Goal: Task Accomplishment & Management: Use online tool/utility

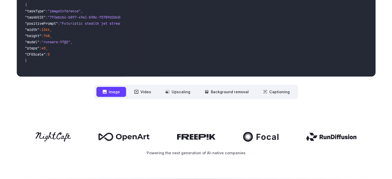
scroll to position [180, 0]
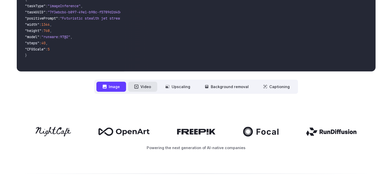
click at [147, 87] on button "Video" at bounding box center [142, 87] width 29 height 10
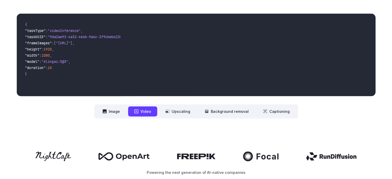
scroll to position [154, 0]
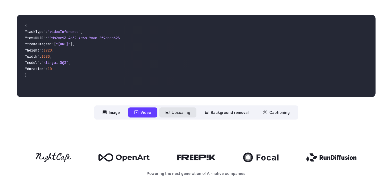
click at [181, 116] on button "Upscaling" at bounding box center [177, 112] width 37 height 10
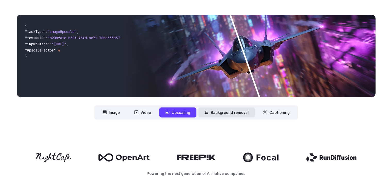
click at [212, 116] on button "Background removal" at bounding box center [226, 112] width 56 height 10
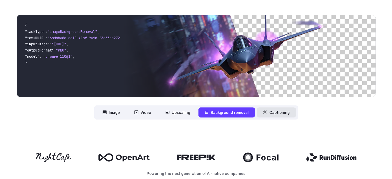
click at [267, 115] on button "Captioning" at bounding box center [276, 112] width 39 height 10
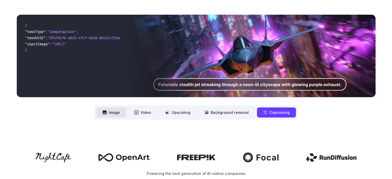
click at [119, 113] on button "Image" at bounding box center [111, 112] width 30 height 10
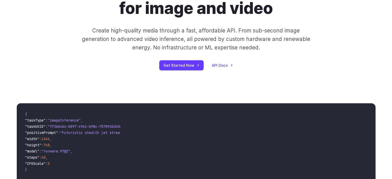
scroll to position [0, 0]
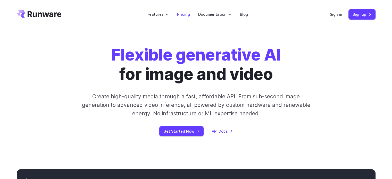
click at [187, 15] on link "Pricing" at bounding box center [183, 14] width 13 height 6
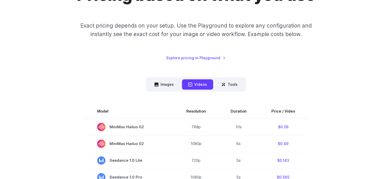
scroll to position [77, 0]
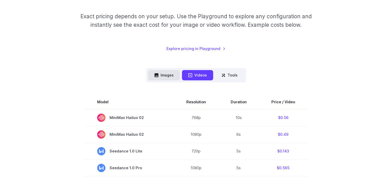
click at [163, 74] on button "Images" at bounding box center [164, 75] width 32 height 10
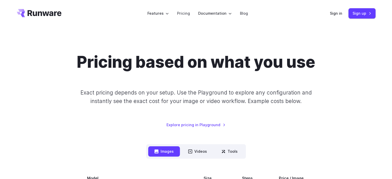
scroll to position [0, 0]
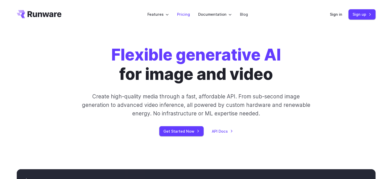
click at [183, 15] on link "Pricing" at bounding box center [183, 14] width 13 height 6
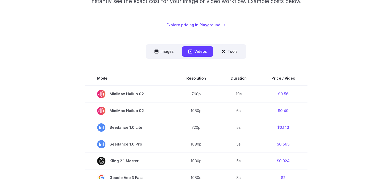
scroll to position [103, 0]
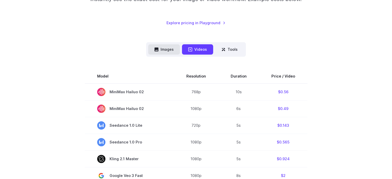
click at [174, 50] on button "Images" at bounding box center [164, 49] width 32 height 10
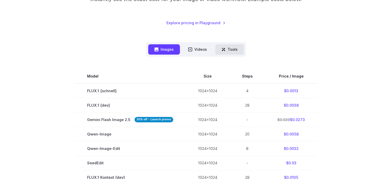
click at [227, 53] on button "Tools" at bounding box center [229, 49] width 29 height 10
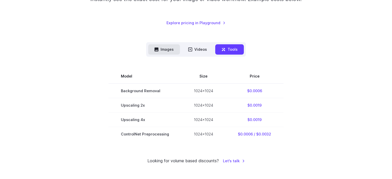
click at [167, 51] on button "Images" at bounding box center [164, 49] width 32 height 10
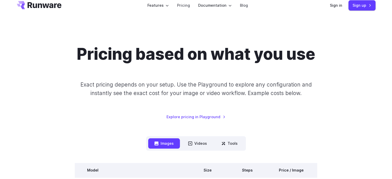
scroll to position [0, 0]
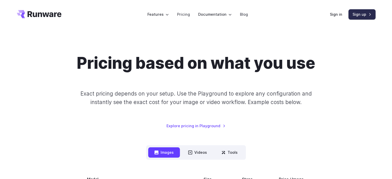
click at [362, 13] on link "Sign up" at bounding box center [361, 14] width 27 height 10
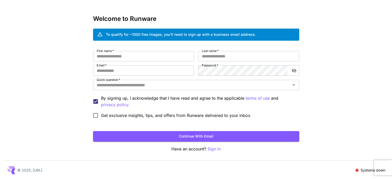
scroll to position [14, 0]
click at [109, 55] on input "First name   *" at bounding box center [143, 56] width 101 height 10
click at [41, 57] on div "Kick off with ~1000 free images! 🎈 Welcome to Runware To qualify for ~1000 free…" at bounding box center [196, 83] width 392 height 194
click at [120, 56] on input "First name   *" at bounding box center [143, 56] width 101 height 10
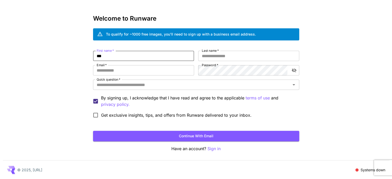
type input "***"
click at [207, 52] on label "Last name   *" at bounding box center [210, 50] width 17 height 4
click at [207, 52] on input "Last name   *" at bounding box center [248, 56] width 101 height 10
type input "****"
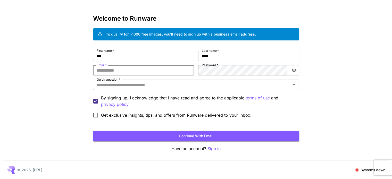
click at [182, 68] on input "Email   *" at bounding box center [143, 70] width 101 height 10
type input "**********"
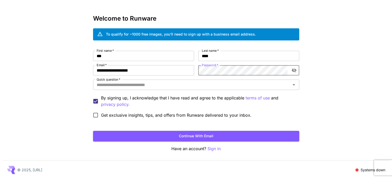
click at [292, 70] on icon "toggle password visibility" at bounding box center [293, 70] width 5 height 5
click at [221, 89] on div "Quick question   *" at bounding box center [196, 85] width 206 height 10
click at [220, 83] on input "Quick question   *" at bounding box center [191, 84] width 194 height 7
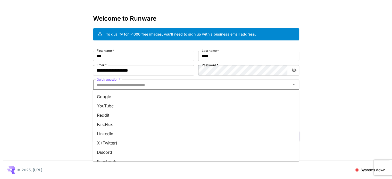
click at [191, 99] on li "Google" at bounding box center [196, 96] width 206 height 9
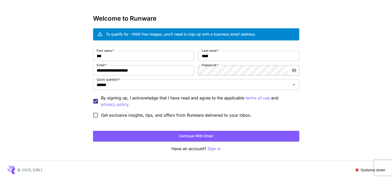
click at [170, 142] on div "**********" at bounding box center [196, 83] width 206 height 137
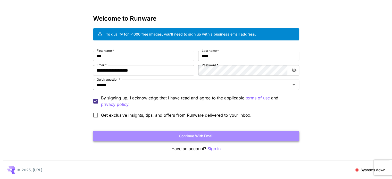
click at [165, 138] on button "Continue with email" at bounding box center [196, 136] width 206 height 11
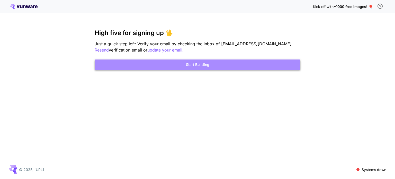
click at [202, 64] on button "Start Building" at bounding box center [198, 64] width 206 height 11
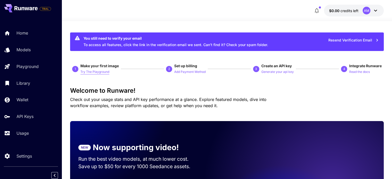
click at [105, 72] on p "Try The Playground" at bounding box center [94, 72] width 29 height 5
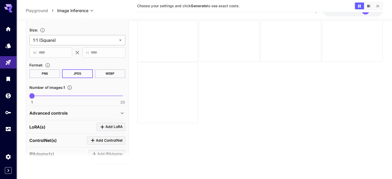
scroll to position [103, 0]
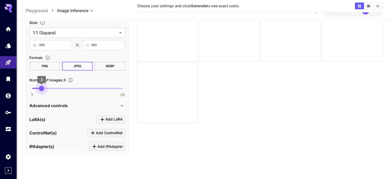
type input "*"
drag, startPoint x: 31, startPoint y: 88, endPoint x: 21, endPoint y: 87, distance: 10.4
click at [21, 87] on section "**********" at bounding box center [203, 79] width 375 height 198
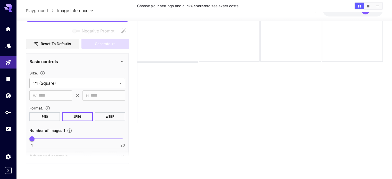
scroll to position [51, 0]
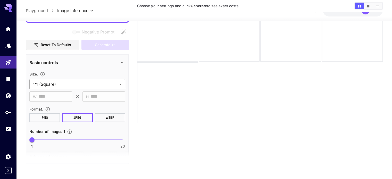
click at [99, 82] on body "**********" at bounding box center [196, 69] width 392 height 220
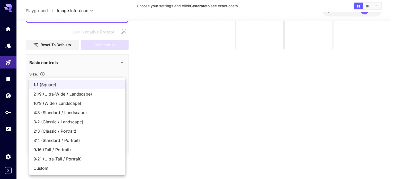
click at [73, 86] on span "1:1 (Square)" at bounding box center [77, 85] width 88 height 6
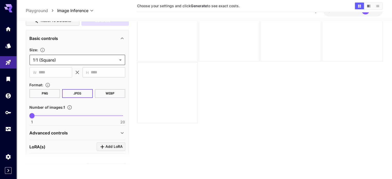
scroll to position [77, 0]
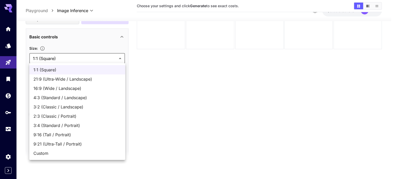
click at [94, 57] on body "**********" at bounding box center [197, 69] width 395 height 220
click at [96, 43] on div at bounding box center [197, 89] width 395 height 179
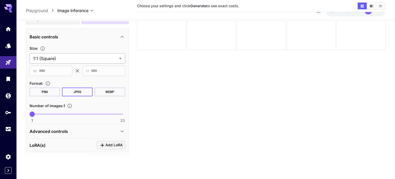
click at [67, 60] on body "**********" at bounding box center [197, 69] width 395 height 220
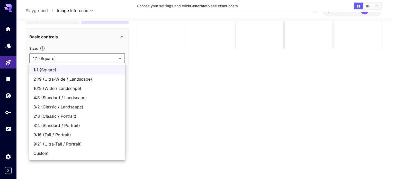
click at [58, 153] on span "Custom" at bounding box center [77, 153] width 88 height 6
type input "******"
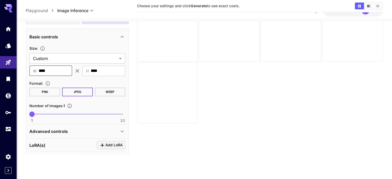
drag, startPoint x: 53, startPoint y: 71, endPoint x: 38, endPoint y: 71, distance: 15.2
click at [38, 71] on div "​ W **** ​" at bounding box center [50, 71] width 43 height 10
click at [85, 48] on div "Size :" at bounding box center [77, 48] width 96 height 6
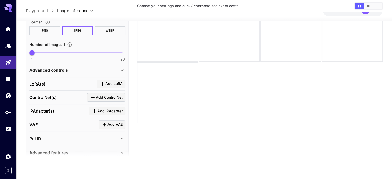
scroll to position [161, 0]
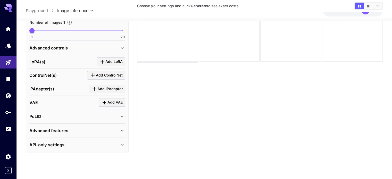
click at [105, 45] on div "Advanced controls" at bounding box center [74, 48] width 90 height 6
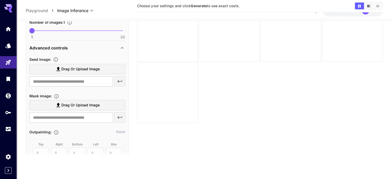
click at [105, 45] on div "Advanced controls" at bounding box center [74, 48] width 90 height 6
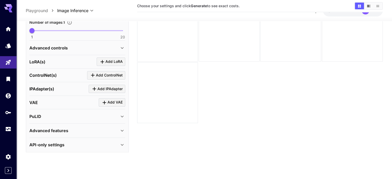
click at [83, 113] on div "PuLID" at bounding box center [74, 116] width 90 height 6
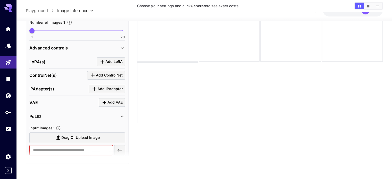
click at [83, 113] on div "PuLID" at bounding box center [74, 116] width 90 height 6
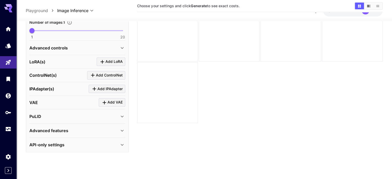
click at [105, 142] on div "API-only settings" at bounding box center [74, 145] width 90 height 6
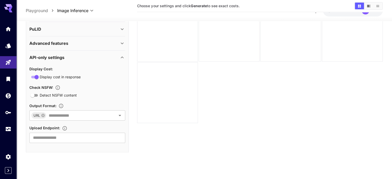
scroll to position [248, 0]
click at [118, 114] on icon "Open" at bounding box center [120, 115] width 6 height 6
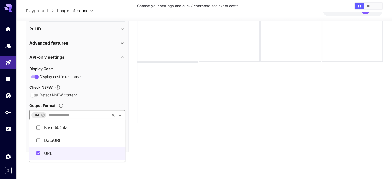
click at [118, 114] on icon "Close" at bounding box center [120, 115] width 6 height 6
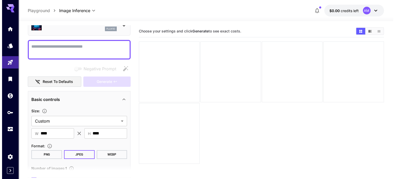
scroll to position [0, 0]
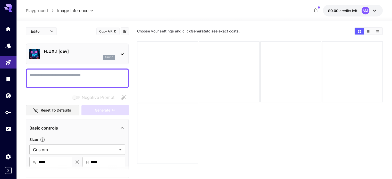
click at [79, 53] on p "FLUX.1 [dev]" at bounding box center [79, 51] width 71 height 6
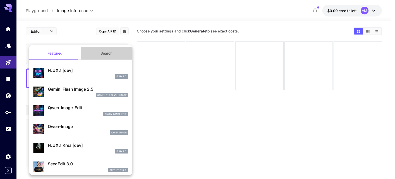
click at [108, 52] on button "Search" at bounding box center [106, 53] width 51 height 12
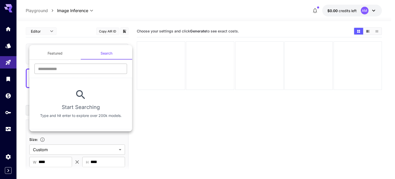
click at [104, 69] on input "text" at bounding box center [80, 69] width 93 height 10
click at [62, 56] on button "Featured" at bounding box center [54, 53] width 51 height 12
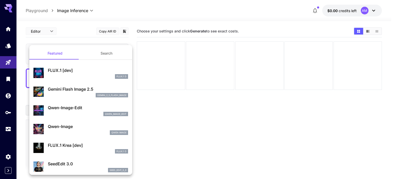
click at [106, 50] on button "Search" at bounding box center [106, 53] width 51 height 12
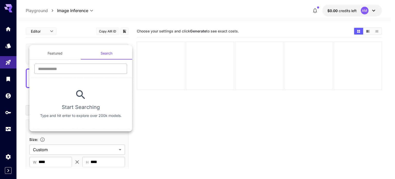
click at [91, 74] on input "text" at bounding box center [80, 69] width 93 height 10
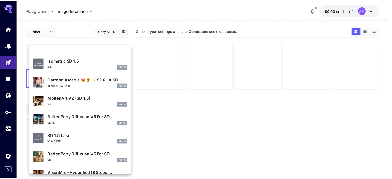
scroll to position [417, 0]
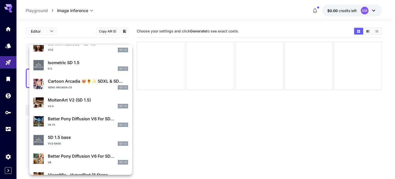
type input "******"
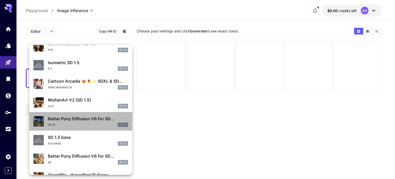
click at [100, 116] on p "Better Pony Diffusion V6 For SD..." at bounding box center [88, 119] width 80 height 6
type input "**"
type input "***"
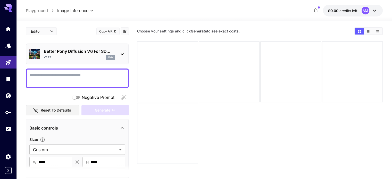
click at [84, 85] on div at bounding box center [77, 78] width 103 height 20
click at [84, 78] on textarea "Negative Prompt" at bounding box center [77, 78] width 96 height 12
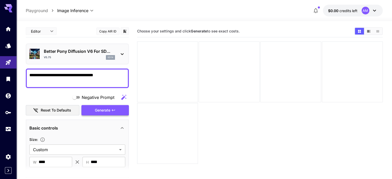
type textarea "**********"
click at [106, 107] on span "Generate" at bounding box center [102, 110] width 15 height 6
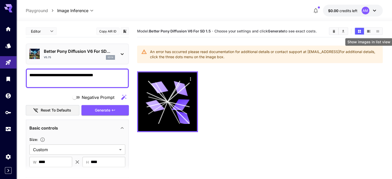
click at [376, 32] on icon "Show images in list view" at bounding box center [377, 31] width 4 height 4
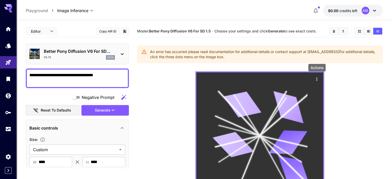
click at [317, 79] on icon "Actions" at bounding box center [316, 78] width 1 height 3
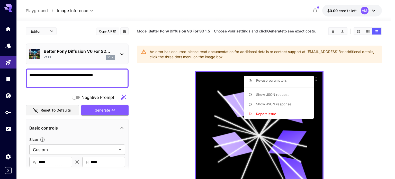
click at [344, 84] on div at bounding box center [197, 89] width 395 height 179
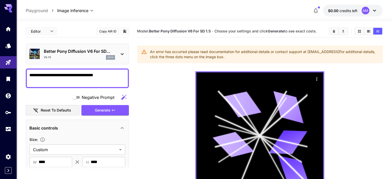
click at [99, 53] on p "Better Pony Diffusion V6 For SD..." at bounding box center [79, 51] width 71 height 6
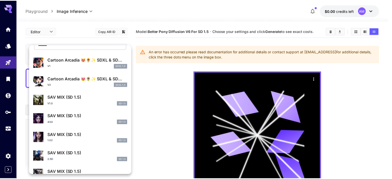
scroll to position [26, 0]
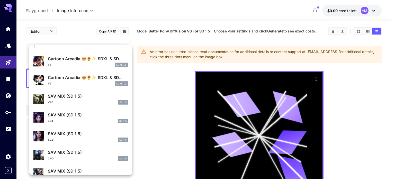
click at [75, 103] on div "v1.0 SD 1.5" at bounding box center [88, 102] width 80 height 5
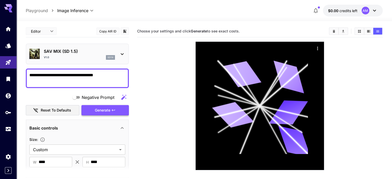
click at [108, 109] on span "Generate" at bounding box center [102, 110] width 15 height 6
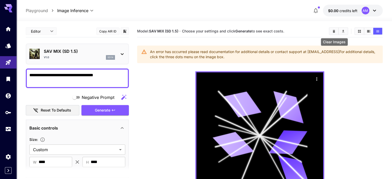
click at [335, 32] on icon "Clear Images" at bounding box center [334, 31] width 4 height 4
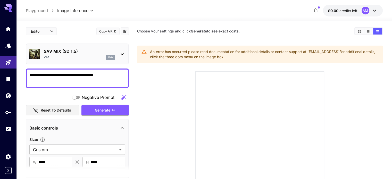
click at [84, 52] on p "SAV MIX (SD 1.5)" at bounding box center [79, 51] width 71 height 6
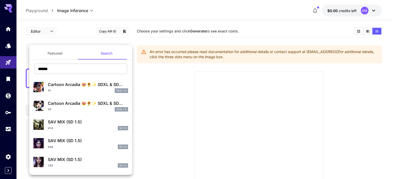
click at [60, 55] on button "Featured" at bounding box center [54, 53] width 51 height 12
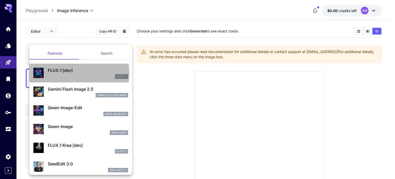
click at [70, 73] on p "FLUX.1 [dev]" at bounding box center [88, 70] width 80 height 6
type input "**"
type input "***"
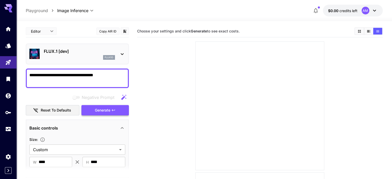
click at [113, 111] on icon "button" at bounding box center [113, 110] width 4 height 4
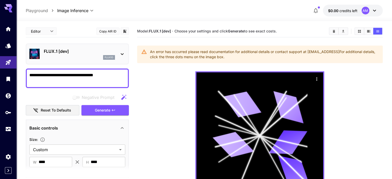
click at [316, 8] on icon "button" at bounding box center [315, 10] width 6 height 6
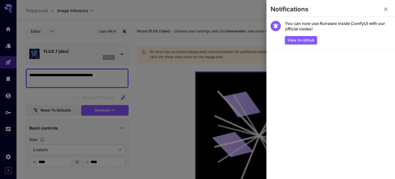
click at [386, 8] on icon "button" at bounding box center [386, 9] width 6 height 6
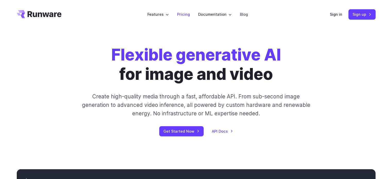
click at [181, 14] on link "Pricing" at bounding box center [183, 14] width 13 height 6
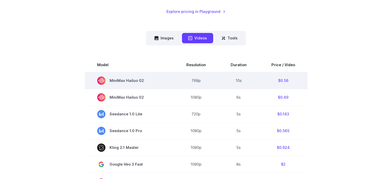
scroll to position [129, 0]
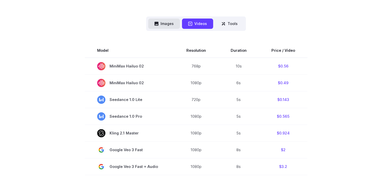
click at [164, 22] on button "Images" at bounding box center [164, 24] width 32 height 10
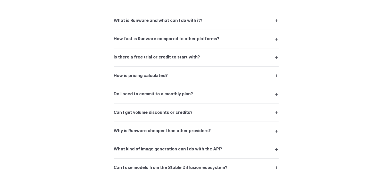
scroll to position [669, 0]
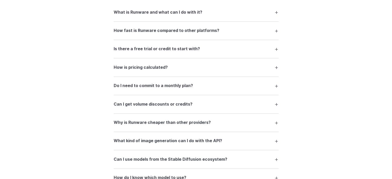
click at [278, 70] on summary "How is pricing calculated?" at bounding box center [196, 67] width 165 height 10
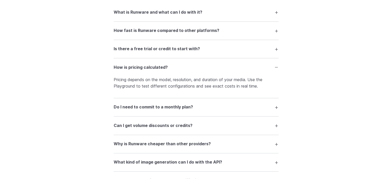
click at [278, 70] on summary "How is pricing calculated?" at bounding box center [196, 67] width 165 height 10
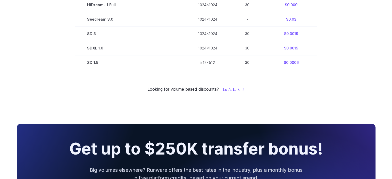
scroll to position [360, 0]
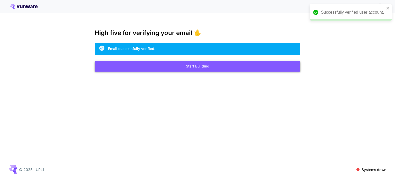
click at [157, 64] on button "Start Building" at bounding box center [198, 66] width 206 height 11
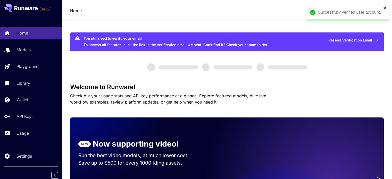
click at [386, 8] on icon "close" at bounding box center [385, 8] width 4 height 4
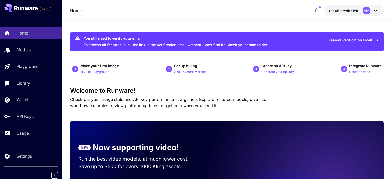
click at [375, 11] on icon at bounding box center [375, 10] width 6 height 6
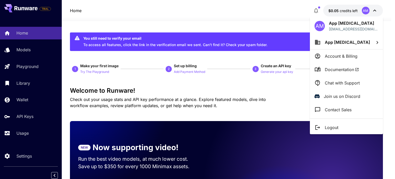
click at [375, 11] on div at bounding box center [197, 89] width 395 height 179
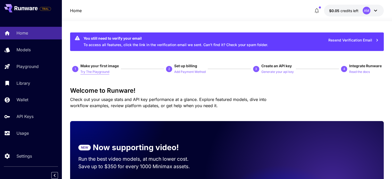
click at [97, 73] on p "Try The Playground" at bounding box center [94, 72] width 29 height 5
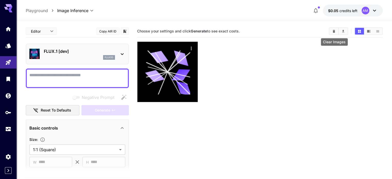
click at [332, 32] on icon "Clear Images" at bounding box center [334, 31] width 4 height 4
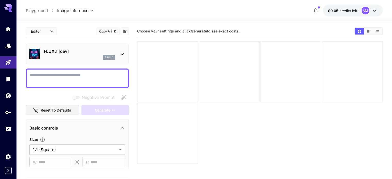
click at [98, 53] on p "FLUX.1 [dev]" at bounding box center [79, 51] width 71 height 6
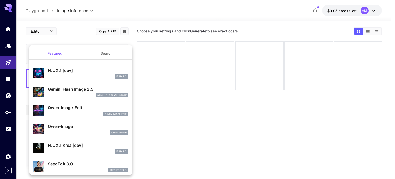
click at [247, 124] on div at bounding box center [197, 89] width 395 height 179
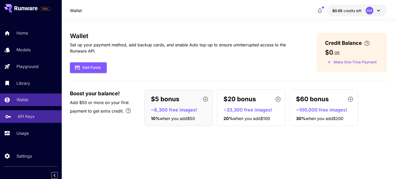
click at [32, 121] on link "API Keys" at bounding box center [31, 116] width 62 height 13
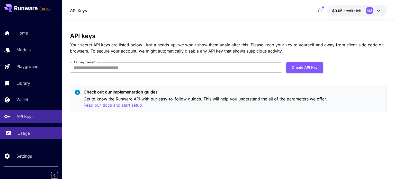
click at [41, 133] on div "Usage" at bounding box center [38, 133] width 40 height 6
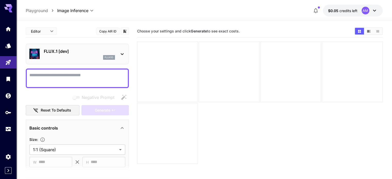
click at [62, 51] on p "FLUX.1 [dev]" at bounding box center [79, 51] width 71 height 6
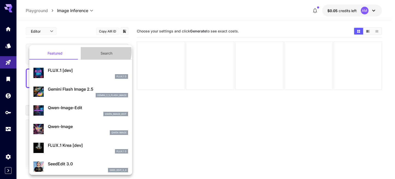
click at [100, 51] on button "Search" at bounding box center [106, 53] width 51 height 12
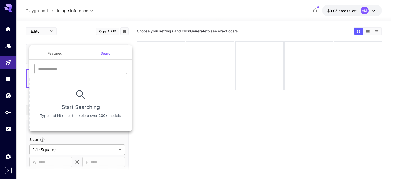
click at [77, 72] on input "text" at bounding box center [80, 69] width 93 height 10
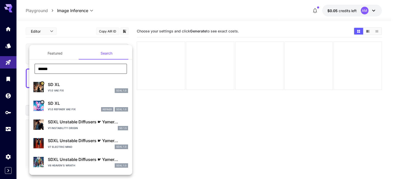
type input "******"
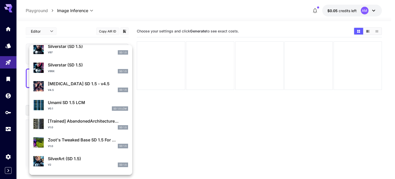
scroll to position [283, 0]
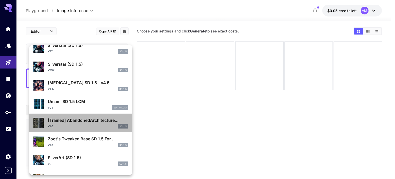
click at [98, 128] on div "[Trained] AbandonedArchitecture... v1.0 SD 1.5" at bounding box center [80, 123] width 95 height 16
type input "**********"
type input "***"
type input "**"
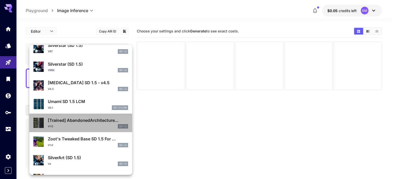
type input "***"
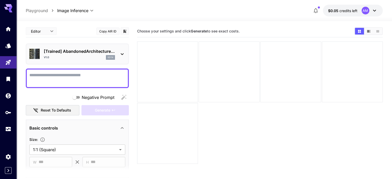
click at [93, 55] on div "v1.0 sd1x" at bounding box center [79, 57] width 71 height 5
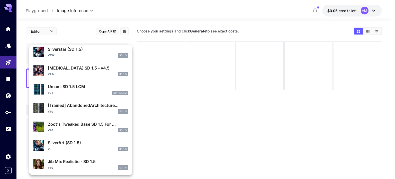
scroll to position [288, 0]
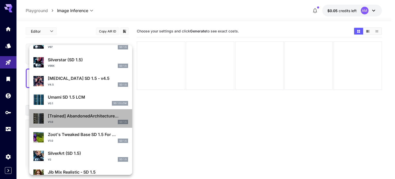
click at [97, 116] on p "[Trained] AbandonedArchitecture..." at bounding box center [88, 116] width 80 height 6
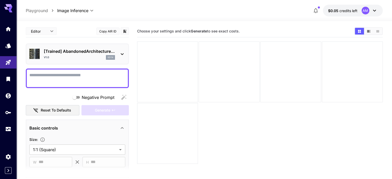
click at [91, 53] on p "[Trained] AbandonedArchitecture..." at bounding box center [79, 51] width 71 height 6
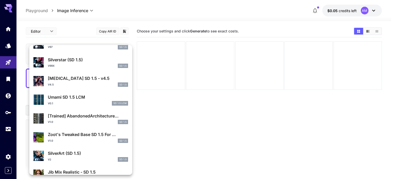
click at [99, 119] on div "[Trained] AbandonedArchitecture... v1.0 SD 1.5" at bounding box center [88, 119] width 80 height 12
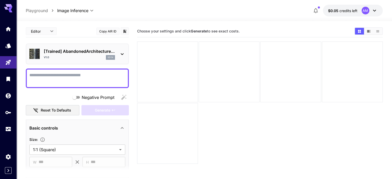
click at [90, 76] on textarea "Negative Prompt" at bounding box center [77, 78] width 96 height 12
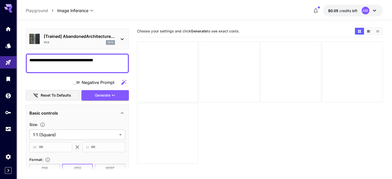
scroll to position [0, 0]
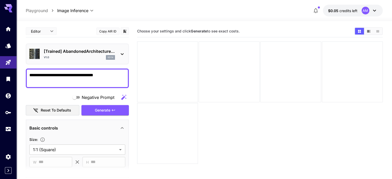
click at [77, 60] on div "[Trained] AbandonedArchitecture... v1.0 sd1x" at bounding box center [77, 54] width 96 height 16
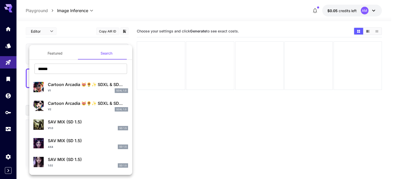
click at [76, 128] on div "v1.0 SD 1.5" at bounding box center [88, 128] width 80 height 5
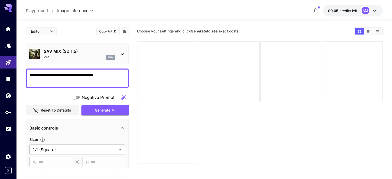
click at [88, 56] on div "v1.0 sd1x" at bounding box center [79, 57] width 71 height 5
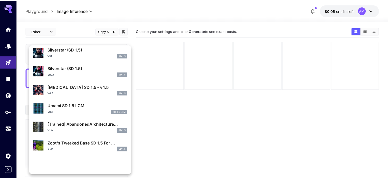
scroll to position [284, 0]
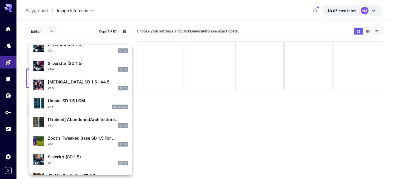
click at [96, 126] on div "v1.0 SD 1.5" at bounding box center [88, 125] width 80 height 5
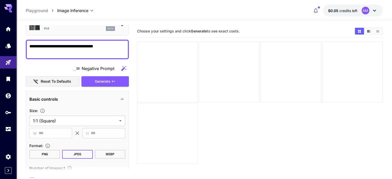
scroll to position [51, 0]
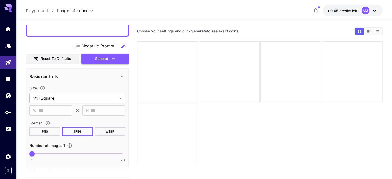
click at [113, 62] on button "Generate" at bounding box center [104, 59] width 47 height 11
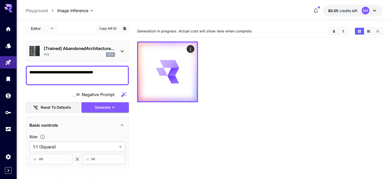
scroll to position [0, 0]
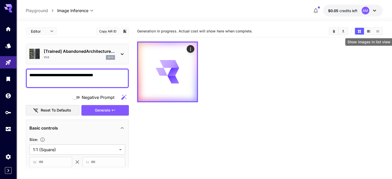
click at [379, 31] on icon "Show images in list view" at bounding box center [377, 31] width 4 height 4
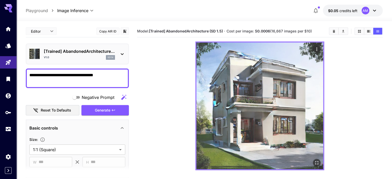
click at [258, 99] on img at bounding box center [259, 105] width 127 height 127
click at [318, 163] on icon "Open in fullscreen" at bounding box center [316, 162] width 3 height 3
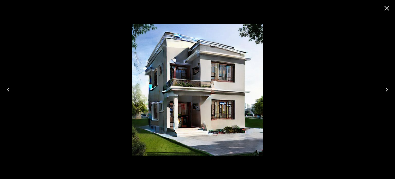
click at [388, 10] on icon "Close" at bounding box center [387, 8] width 8 height 8
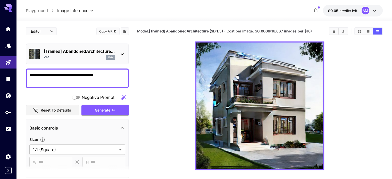
drag, startPoint x: 132, startPoint y: 0, endPoint x: 143, endPoint y: 70, distance: 70.6
click at [141, 74] on section at bounding box center [259, 105] width 245 height 129
click at [88, 76] on textarea "**********" at bounding box center [77, 78] width 96 height 12
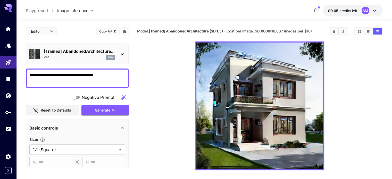
paste textarea "**********"
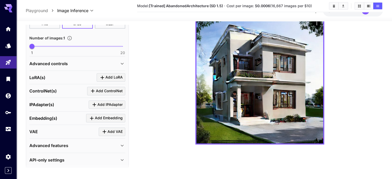
scroll to position [203, 0]
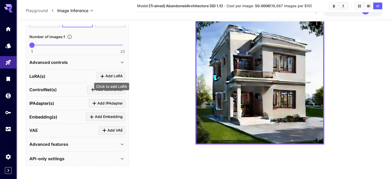
type textarea "**********"
click at [103, 74] on icon "Click to add LoRA" at bounding box center [102, 76] width 4 height 4
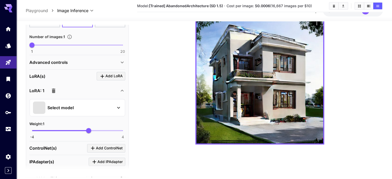
click at [98, 108] on div "Select model" at bounding box center [73, 107] width 80 height 12
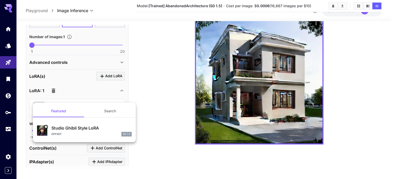
click at [113, 90] on div at bounding box center [197, 89] width 395 height 179
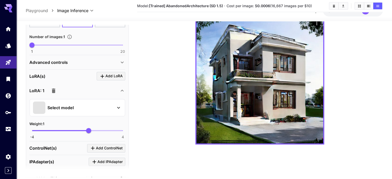
click at [115, 60] on div "Advanced controls" at bounding box center [74, 62] width 90 height 6
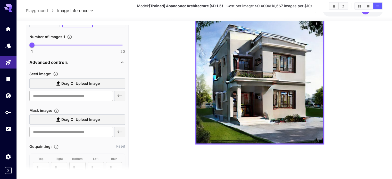
click at [110, 61] on div "Advanced controls" at bounding box center [74, 62] width 90 height 6
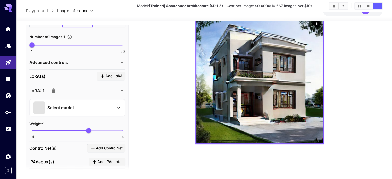
click at [56, 89] on icon "button" at bounding box center [53, 91] width 6 height 6
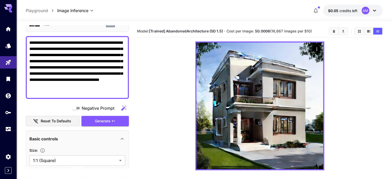
scroll to position [23, 0]
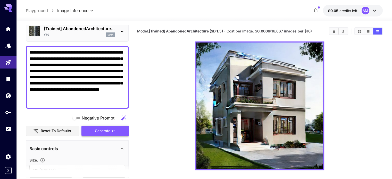
click at [110, 127] on button "Generate" at bounding box center [104, 131] width 47 height 11
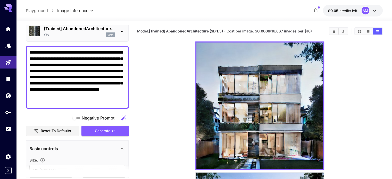
click at [82, 32] on div "v1.0 sd1x" at bounding box center [79, 34] width 71 height 5
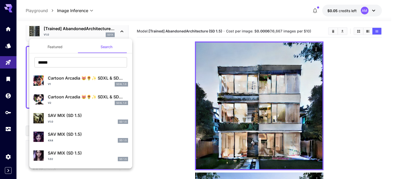
click at [72, 117] on p "SAV MIX (SD 1.5)" at bounding box center [88, 115] width 80 height 6
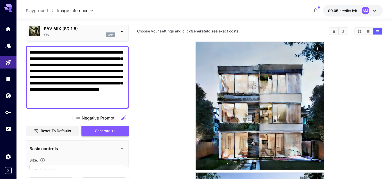
click at [110, 128] on button "Generate" at bounding box center [104, 131] width 47 height 11
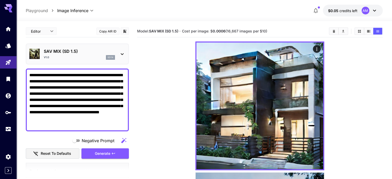
click at [77, 49] on p "SAV MIX (SD 1.5)" at bounding box center [79, 51] width 71 height 6
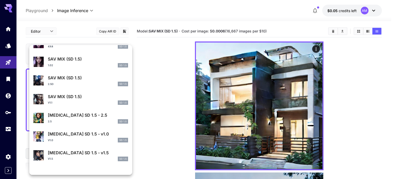
scroll to position [103, 0]
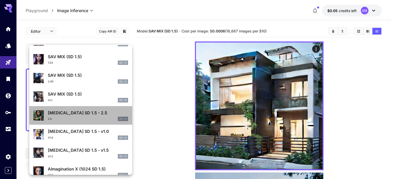
click at [93, 117] on div "2.5 SD 1.5" at bounding box center [88, 119] width 80 height 5
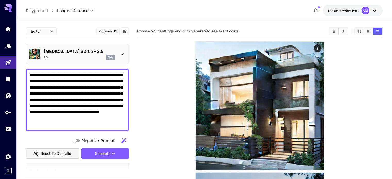
click at [74, 54] on p "Identity Disorder SD 1.5 - 2.5" at bounding box center [79, 51] width 71 height 6
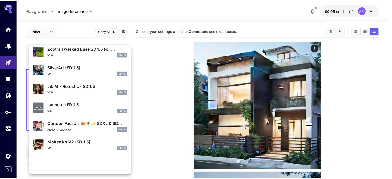
scroll to position [387, 0]
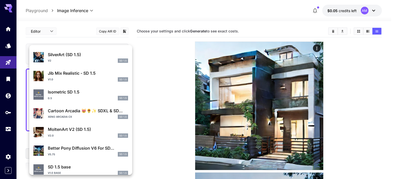
click at [80, 101] on div "⚠️ Warning: NSFW Content Isometric SD 1.5 0.5 SD 1.5" at bounding box center [80, 95] width 95 height 16
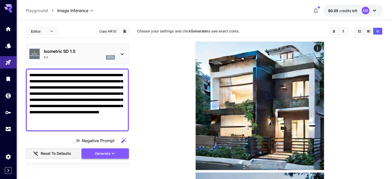
click at [108, 152] on span "Generate" at bounding box center [102, 153] width 15 height 6
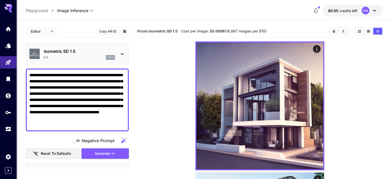
click at [92, 47] on div "⚠️ Warning: NSFW Content Isometric SD 1.5 0.5 sd1x" at bounding box center [77, 54] width 96 height 16
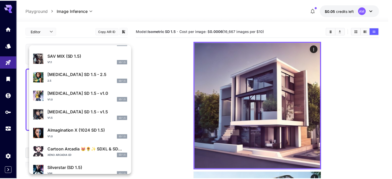
scroll to position [181, 0]
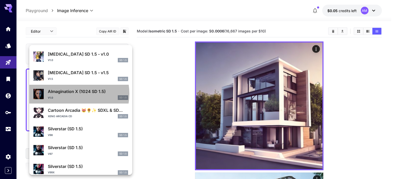
click at [68, 93] on p "AImagination X (1024 SD 1.5)" at bounding box center [88, 91] width 80 height 6
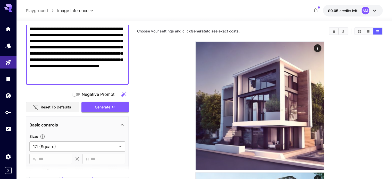
scroll to position [26, 0]
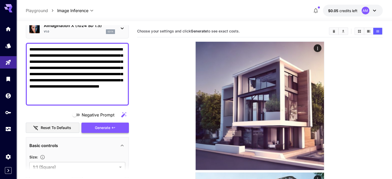
click at [105, 128] on span "Generate" at bounding box center [102, 128] width 15 height 6
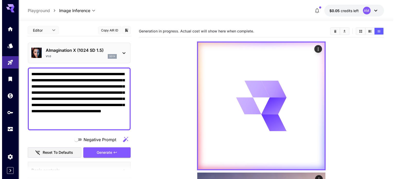
scroll to position [0, 0]
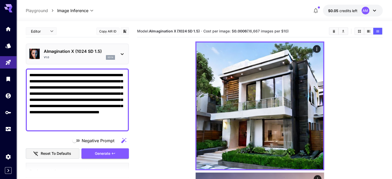
click at [98, 54] on p "AImagination X (1024 SD 1.5)" at bounding box center [79, 51] width 71 height 6
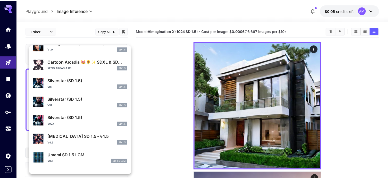
scroll to position [232, 0]
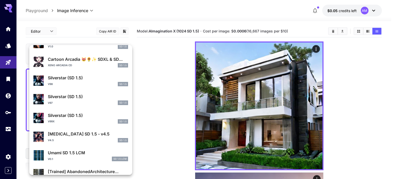
click at [89, 93] on div "Silverstar (SD 1.5) v97 SD 1.5" at bounding box center [80, 99] width 95 height 16
type input "***"
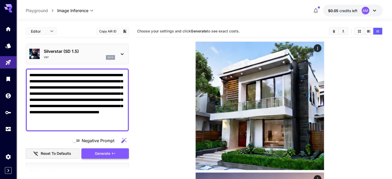
click at [97, 150] on span "Generate" at bounding box center [102, 153] width 15 height 6
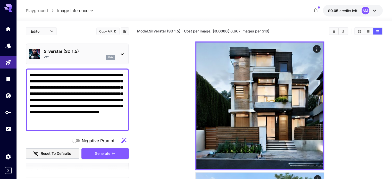
click at [120, 55] on icon at bounding box center [122, 54] width 6 height 6
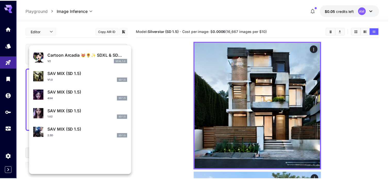
scroll to position [51, 0]
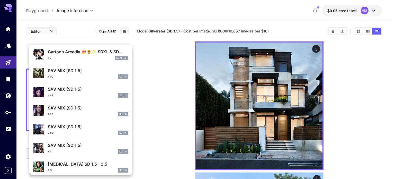
click at [83, 110] on p "SAV MIX (SD 1.5)" at bounding box center [88, 108] width 80 height 6
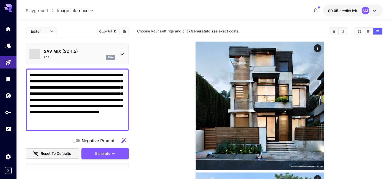
click at [118, 152] on button "Generate" at bounding box center [104, 153] width 47 height 11
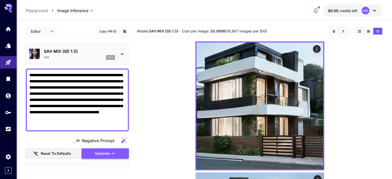
click at [117, 157] on button "Generate" at bounding box center [104, 153] width 47 height 11
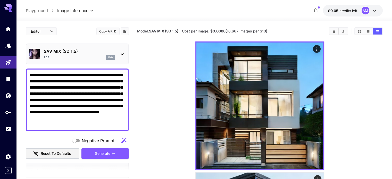
click at [102, 53] on p "SAV MIX (SD 1.5)" at bounding box center [79, 51] width 71 height 6
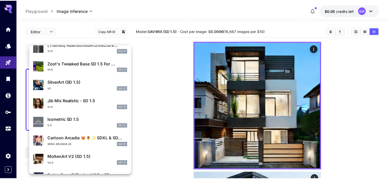
scroll to position [361, 0]
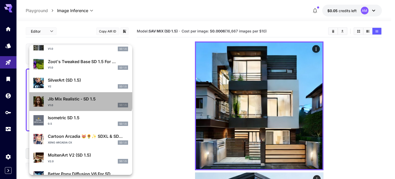
click at [80, 98] on p "Jib Mix Realistic - SD 1.5" at bounding box center [88, 99] width 80 height 6
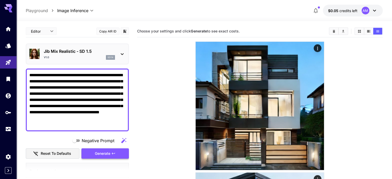
click at [95, 153] on span "Generate" at bounding box center [102, 153] width 15 height 6
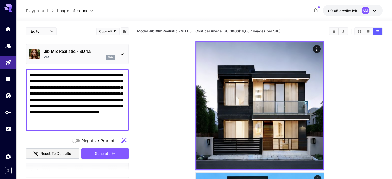
click at [88, 58] on div "v1.0 sd1x" at bounding box center [79, 57] width 71 height 5
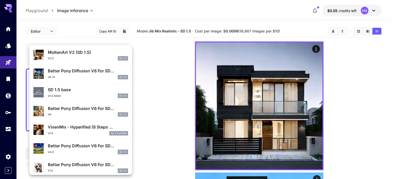
scroll to position [468, 0]
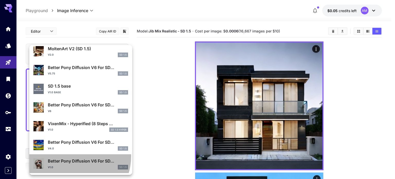
click at [73, 156] on div "Better Pony Diffusion V6 For SD... v1.0 SD 1.5" at bounding box center [80, 164] width 95 height 16
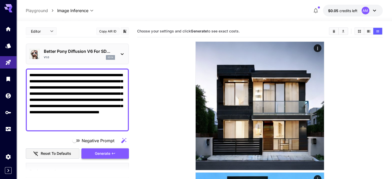
click at [104, 151] on span "Generate" at bounding box center [102, 153] width 15 height 6
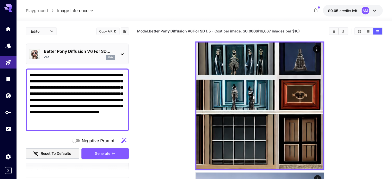
click at [63, 50] on p "Better Pony Diffusion V6 For SD..." at bounding box center [79, 51] width 71 height 6
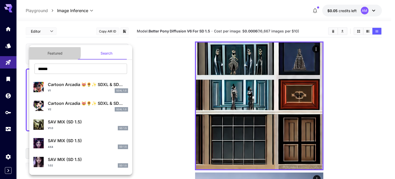
click at [55, 52] on button "Featured" at bounding box center [54, 53] width 51 height 12
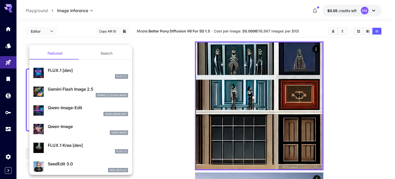
click at [99, 53] on button "Search" at bounding box center [106, 53] width 51 height 12
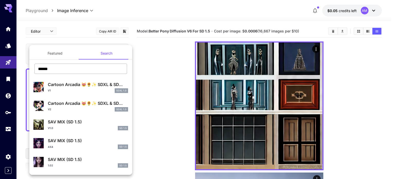
click at [86, 68] on input "******" at bounding box center [80, 69] width 93 height 10
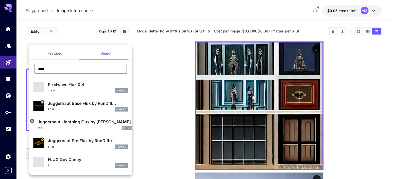
type input "****"
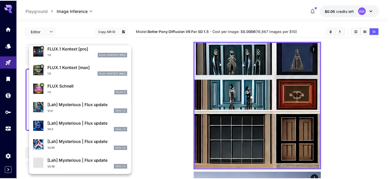
scroll to position [206, 0]
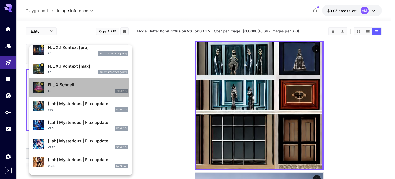
click at [73, 88] on div "FLUX Schnell 1.0 FLUX.1 S" at bounding box center [88, 88] width 80 height 12
type input "**********"
type input "****"
type input "*"
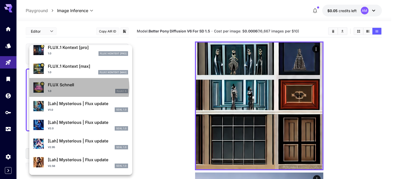
type input "*"
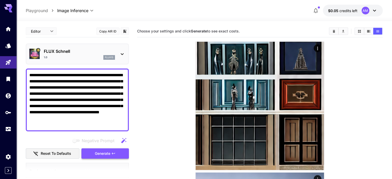
click at [108, 156] on span "Generate" at bounding box center [102, 153] width 15 height 6
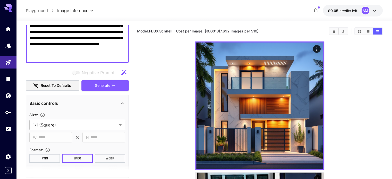
scroll to position [103, 0]
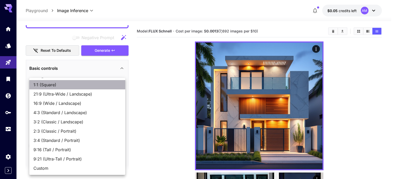
click at [67, 88] on li "1:1 (Square)" at bounding box center [77, 84] width 96 height 9
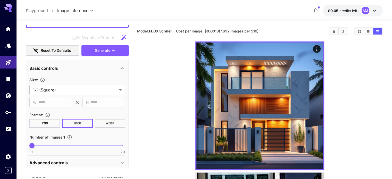
click at [55, 123] on button "PNG" at bounding box center [44, 123] width 31 height 9
click at [77, 122] on button "JPEG" at bounding box center [77, 123] width 31 height 9
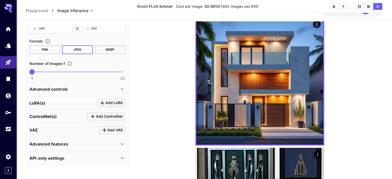
scroll to position [26, 0]
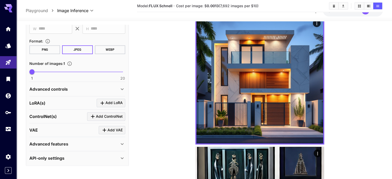
click at [119, 158] on icon at bounding box center [122, 158] width 6 height 6
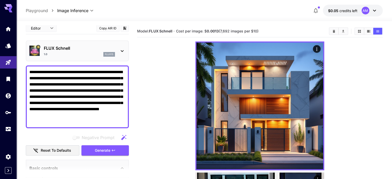
scroll to position [0, 0]
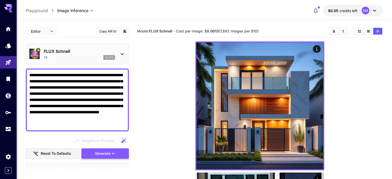
click at [112, 151] on icon "button" at bounding box center [113, 153] width 4 height 4
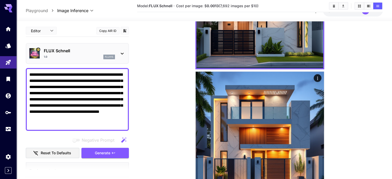
scroll to position [101, 0]
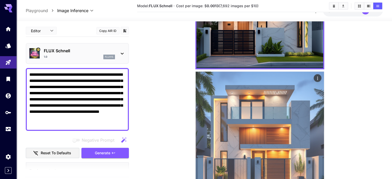
click at [236, 117] on img at bounding box center [259, 136] width 128 height 128
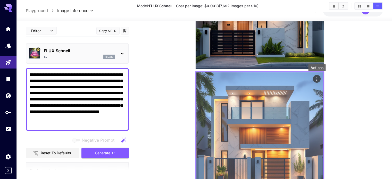
click at [314, 77] on button "Actions" at bounding box center [317, 79] width 8 height 8
click at [316, 79] on icon "Actions" at bounding box center [316, 78] width 5 height 5
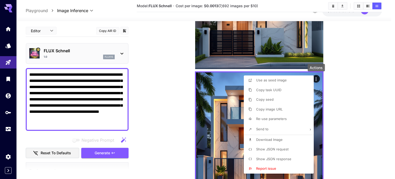
click at [277, 137] on span "Download Image" at bounding box center [269, 139] width 27 height 4
click at [166, 89] on div at bounding box center [197, 89] width 395 height 179
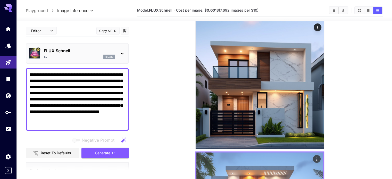
scroll to position [0, 0]
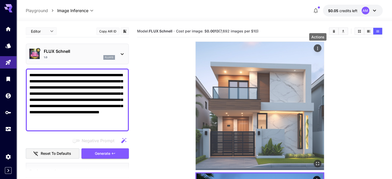
click at [318, 49] on icon "Actions" at bounding box center [317, 48] width 5 height 5
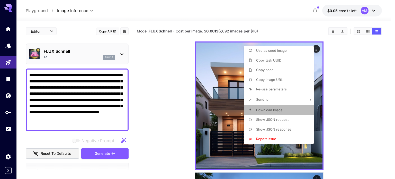
click at [276, 108] on span "Download Image" at bounding box center [269, 110] width 27 height 4
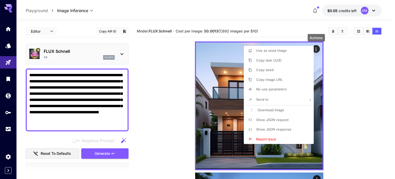
click at [160, 89] on div at bounding box center [197, 89] width 395 height 179
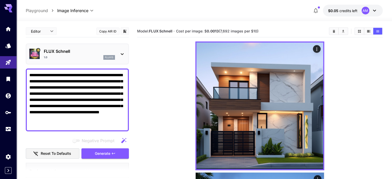
click at [11, 5] on icon at bounding box center [8, 6] width 8 height 5
click at [5, 10] on icon at bounding box center [8, 8] width 8 height 8
click at [6, 30] on icon "Home" at bounding box center [9, 27] width 6 height 6
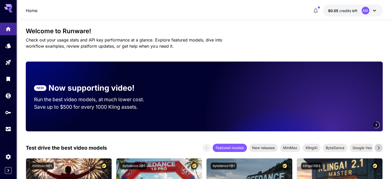
scroll to position [77, 0]
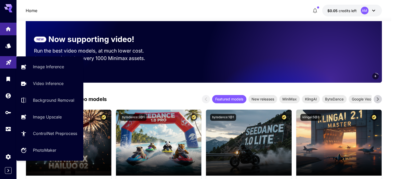
click at [5, 62] on link at bounding box center [8, 62] width 16 height 13
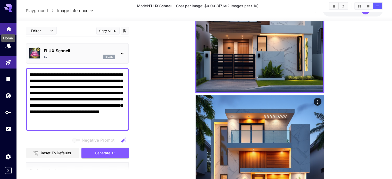
click at [9, 30] on icon "Home" at bounding box center [9, 27] width 6 height 6
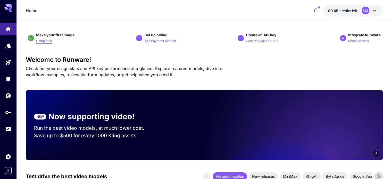
click at [47, 40] on p "Completed" at bounding box center [44, 41] width 16 height 5
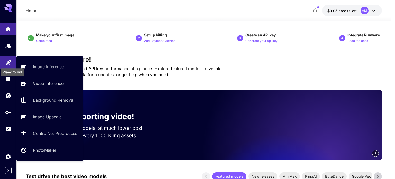
click at [6, 58] on icon "Playground" at bounding box center [9, 61] width 6 height 6
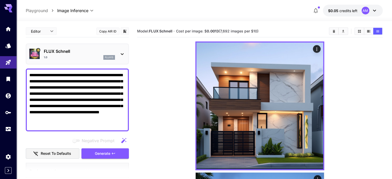
click at [95, 87] on textarea "**********" at bounding box center [77, 100] width 96 height 56
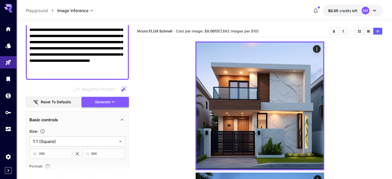
click at [99, 99] on span "Generate" at bounding box center [102, 102] width 15 height 6
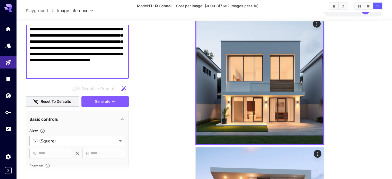
scroll to position [26, 0]
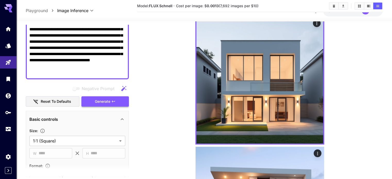
click at [123, 106] on button "Generate" at bounding box center [104, 101] width 47 height 11
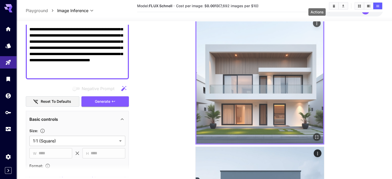
click at [317, 23] on icon "Actions" at bounding box center [316, 23] width 5 height 5
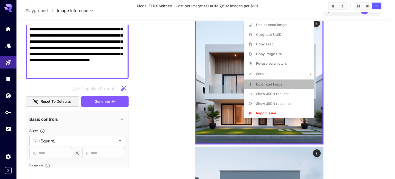
click at [275, 83] on span "Download Image" at bounding box center [269, 84] width 27 height 4
click at [364, 78] on div at bounding box center [197, 89] width 395 height 179
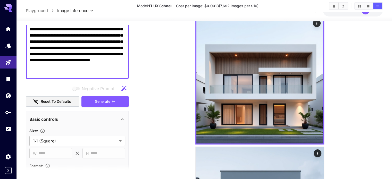
click at [106, 65] on textarea "**********" at bounding box center [77, 48] width 96 height 56
paste textarea "**********"
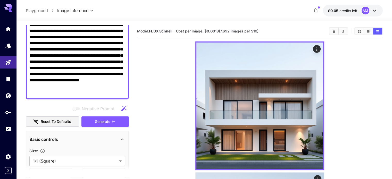
scroll to position [51, 0]
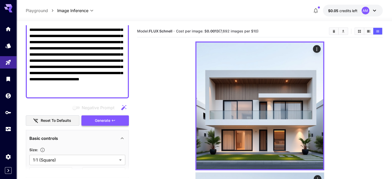
type textarea "**********"
click at [122, 122] on button "Generate" at bounding box center [104, 120] width 47 height 11
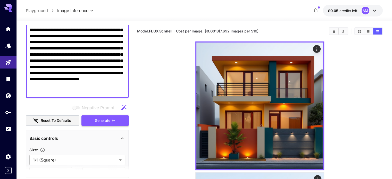
click at [120, 123] on button "Generate" at bounding box center [104, 120] width 47 height 11
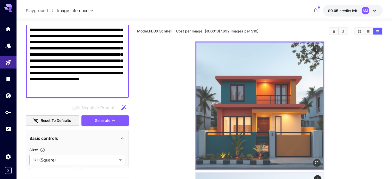
click at [236, 92] on img at bounding box center [259, 105] width 127 height 127
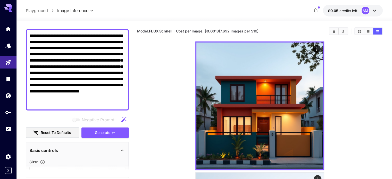
scroll to position [0, 0]
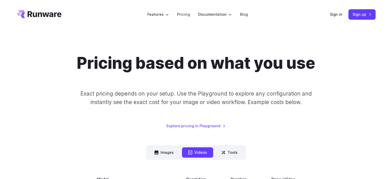
scroll to position [103, 0]
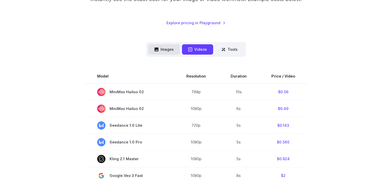
click at [170, 50] on button "Images" at bounding box center [164, 49] width 32 height 10
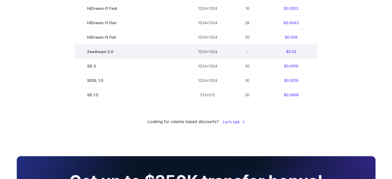
scroll to position [360, 0]
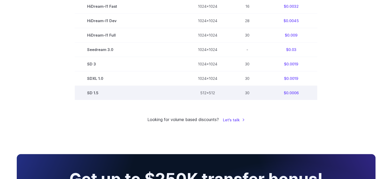
click at [127, 98] on td "SD 1.5" at bounding box center [130, 93] width 111 height 14
click at [201, 100] on td "512x512" at bounding box center [207, 93] width 44 height 14
click at [185, 93] on td "512x512" at bounding box center [207, 93] width 44 height 14
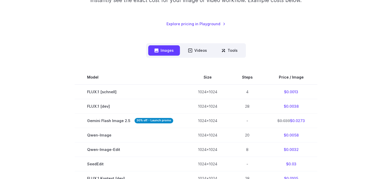
scroll to position [103, 0]
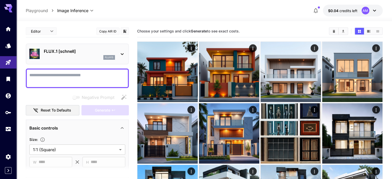
click at [95, 75] on textarea "Negative Prompt" at bounding box center [77, 78] width 96 height 12
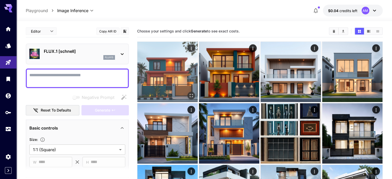
click at [162, 58] on img at bounding box center [167, 72] width 60 height 60
click at [164, 56] on img at bounding box center [167, 72] width 60 height 60
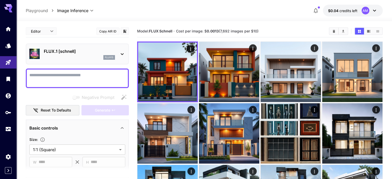
click at [64, 79] on textarea "Negative Prompt" at bounding box center [77, 78] width 96 height 12
paste textarea "**********"
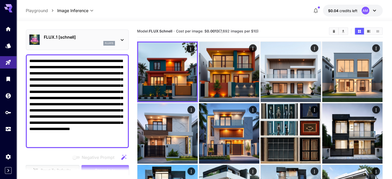
scroll to position [51, 0]
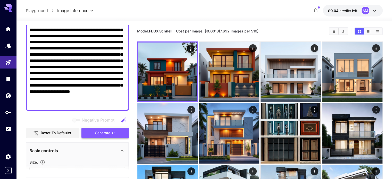
type textarea "**********"
click at [88, 131] on button "Generate" at bounding box center [104, 133] width 47 height 11
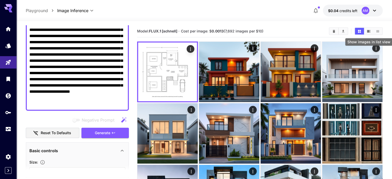
click at [377, 32] on icon "Show images in list view" at bounding box center [377, 31] width 4 height 4
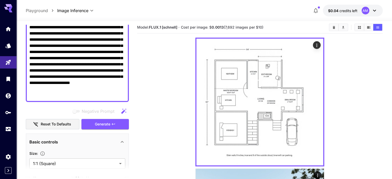
scroll to position [68, 0]
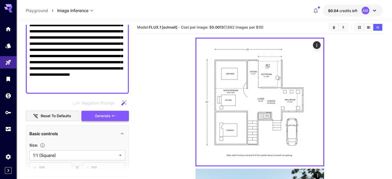
click at [107, 118] on span "Generate" at bounding box center [102, 116] width 15 height 6
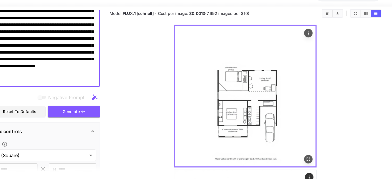
scroll to position [4, 0]
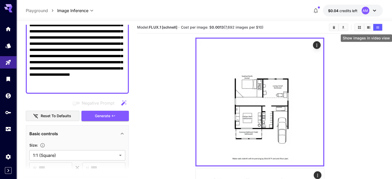
click at [368, 25] on icon "Show images in video view" at bounding box center [368, 27] width 4 height 4
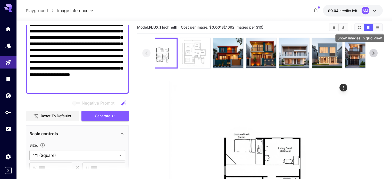
click at [361, 28] on button "Show images in grid view" at bounding box center [359, 27] width 9 height 7
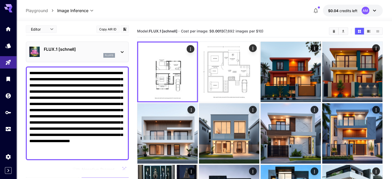
scroll to position [0, 0]
